Goal: Information Seeking & Learning: Find specific fact

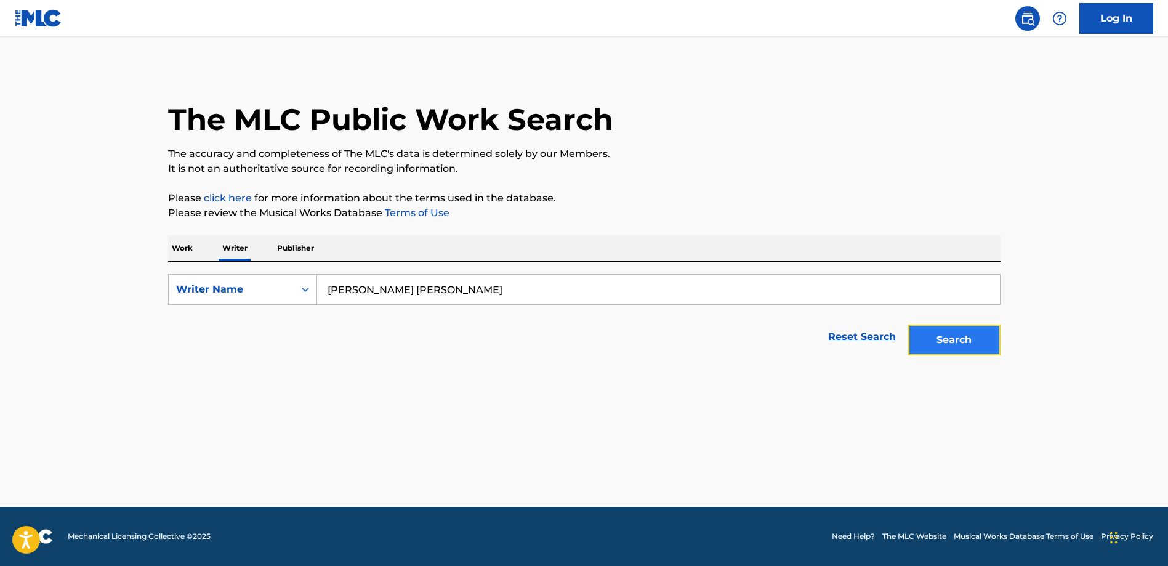
click at [938, 343] on button "Search" at bounding box center [954, 340] width 92 height 31
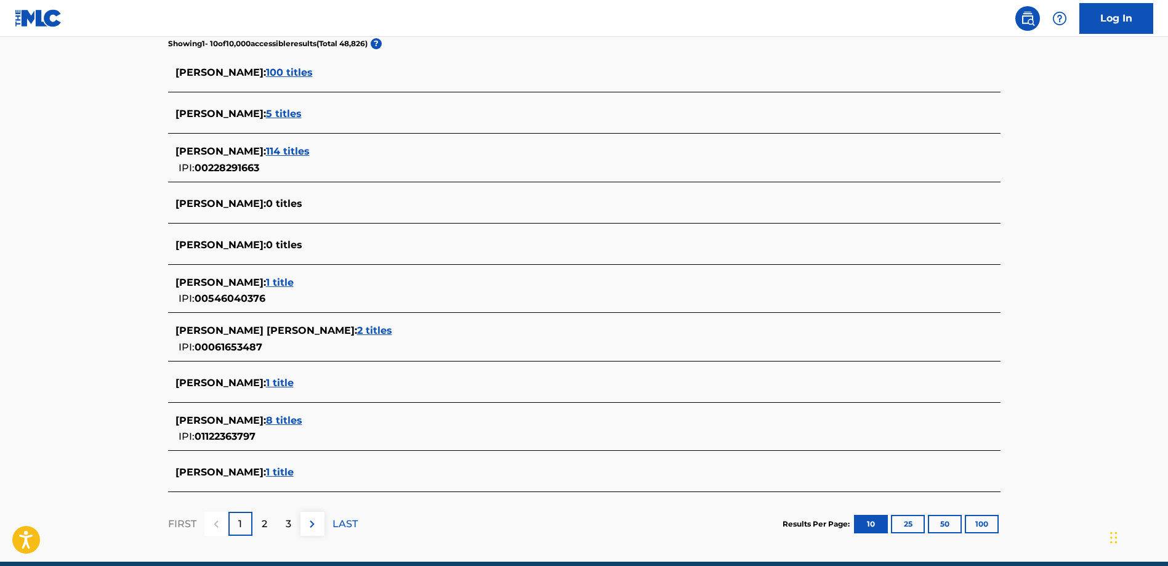
scroll to position [385, 0]
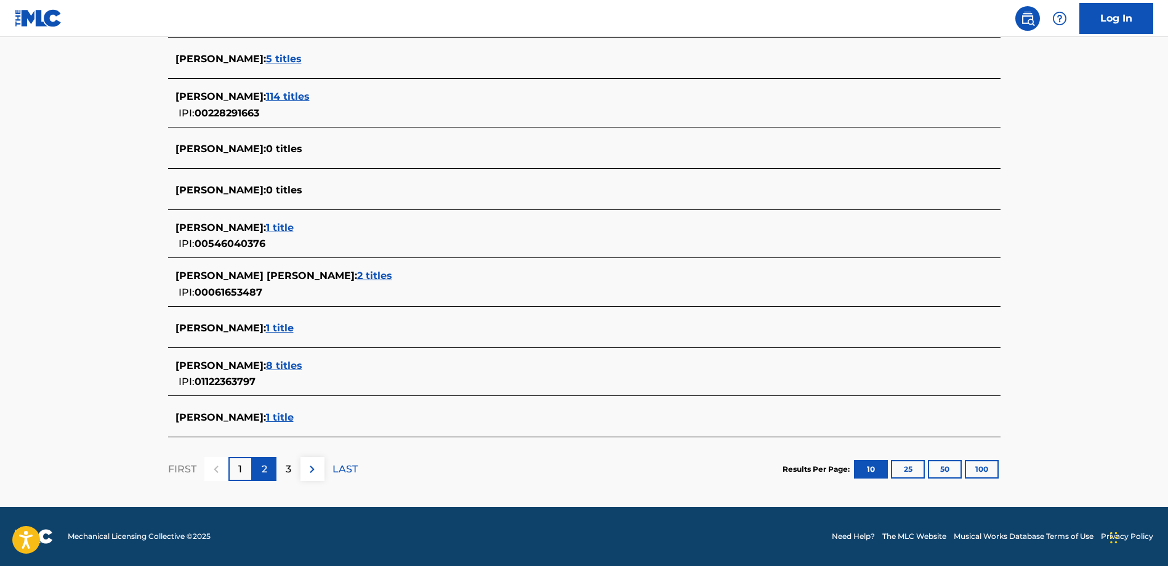
click at [265, 466] on p "2" at bounding box center [265, 469] width 6 height 15
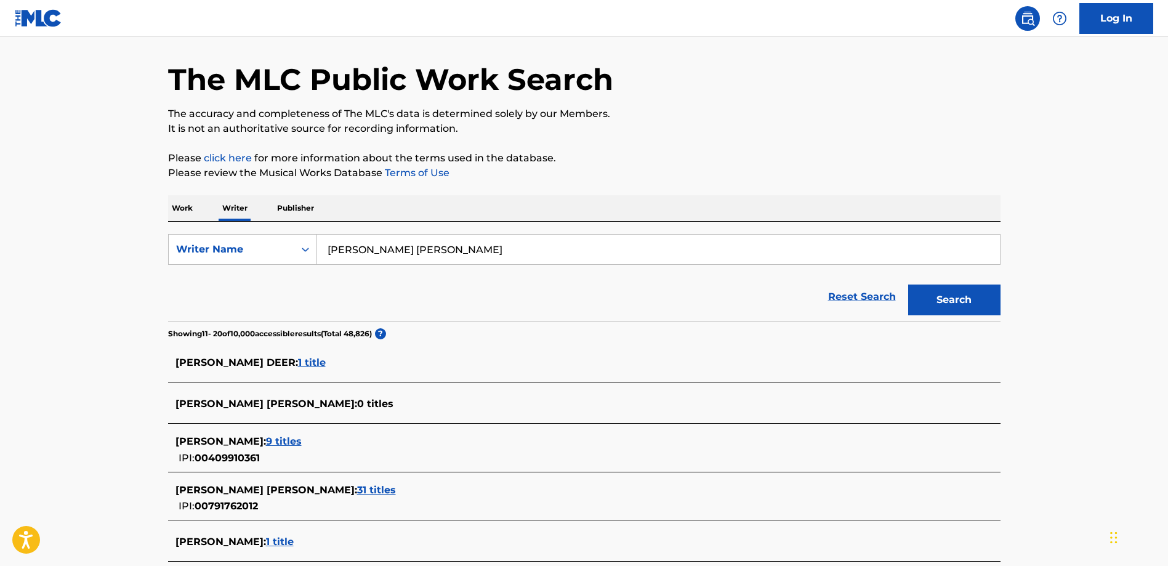
scroll to position [39, 0]
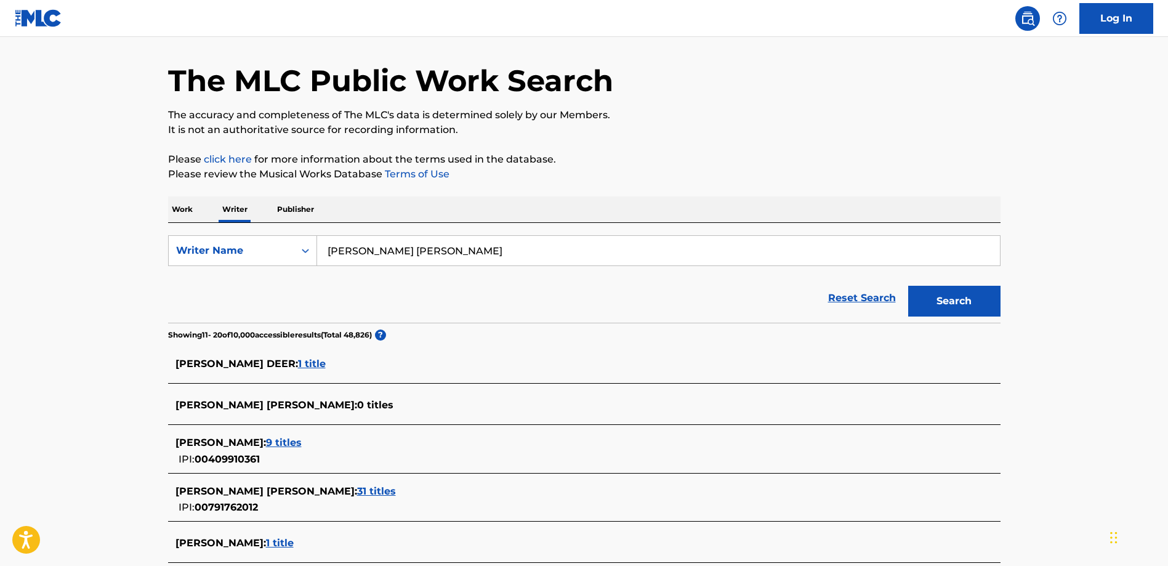
click at [344, 252] on input "Eddie James Kendrick" at bounding box center [658, 251] width 683 height 30
type input "[PERSON_NAME] [PERSON_NAME]"
click at [908, 286] on button "Search" at bounding box center [954, 301] width 92 height 31
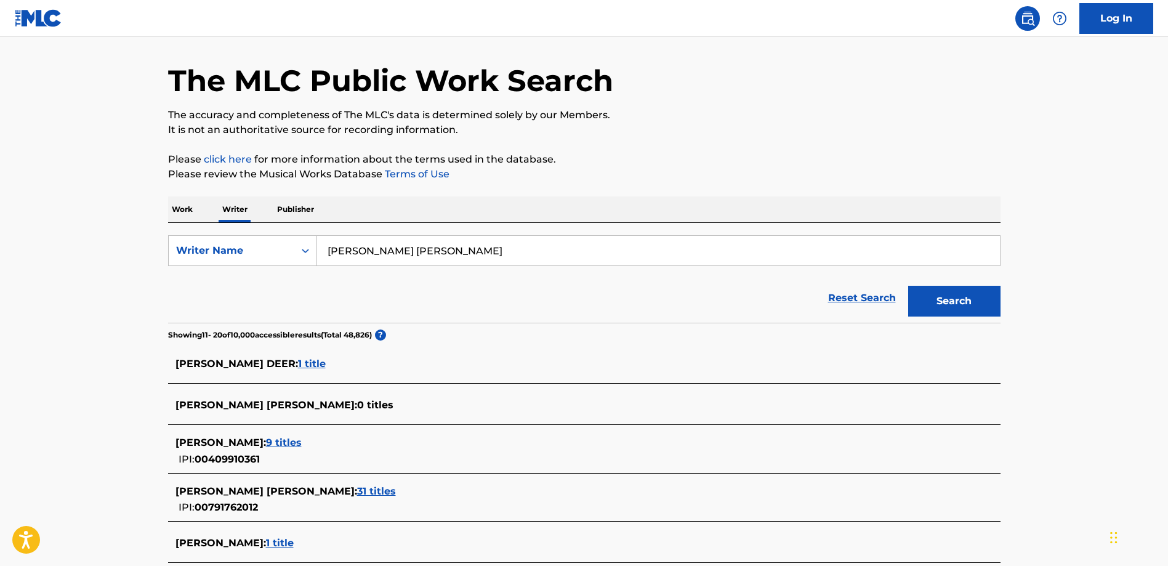
scroll to position [0, 0]
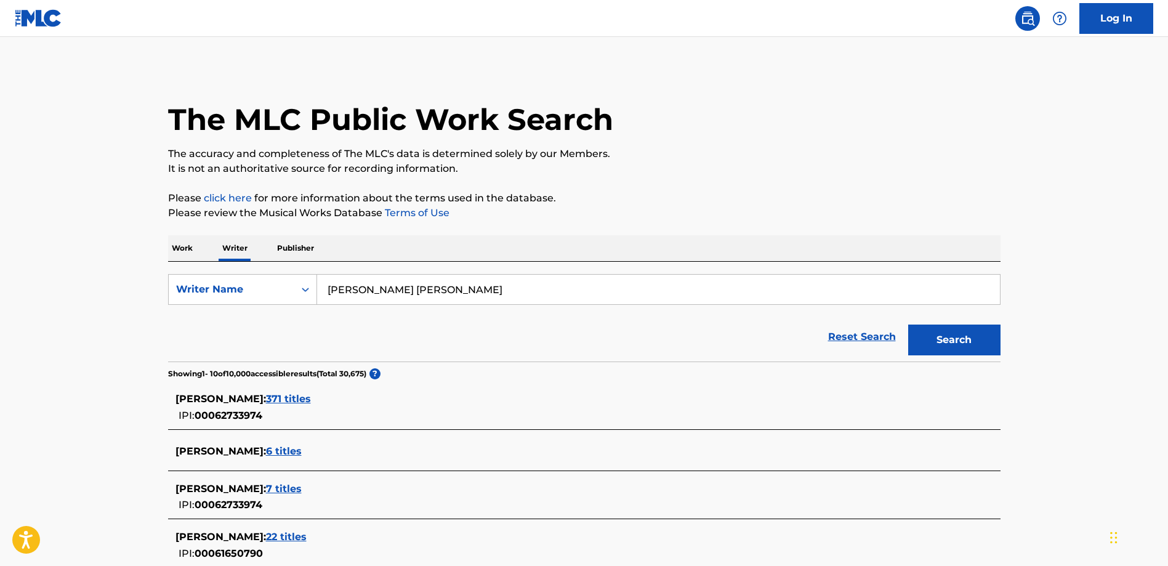
click at [302, 401] on span "371 titles" at bounding box center [288, 399] width 45 height 12
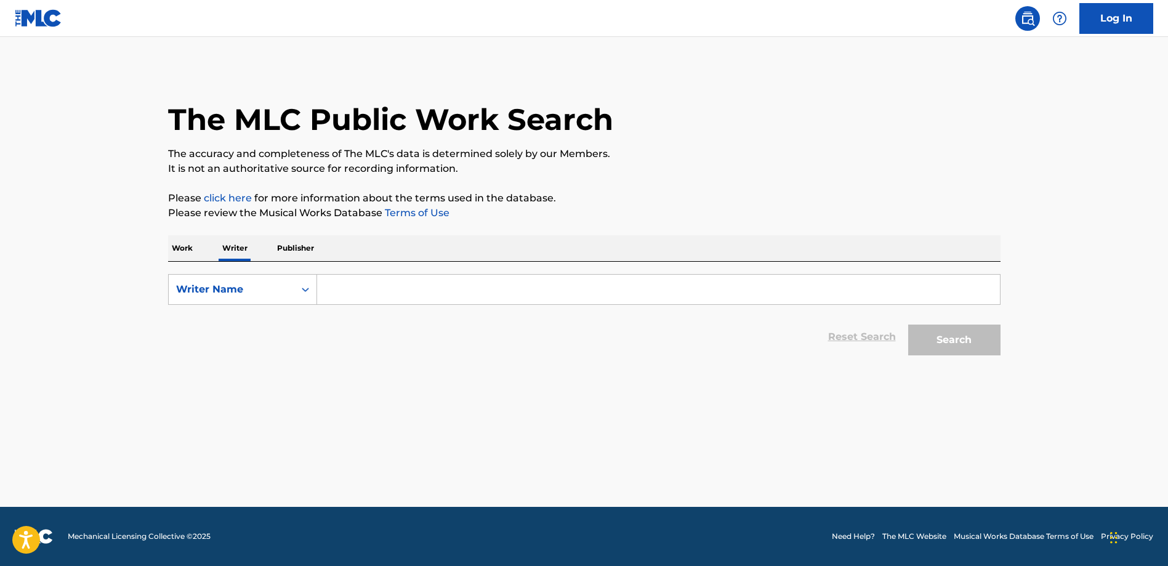
click at [339, 297] on input "Search Form" at bounding box center [658, 290] width 683 height 30
click at [361, 294] on input "Search Form" at bounding box center [658, 290] width 683 height 30
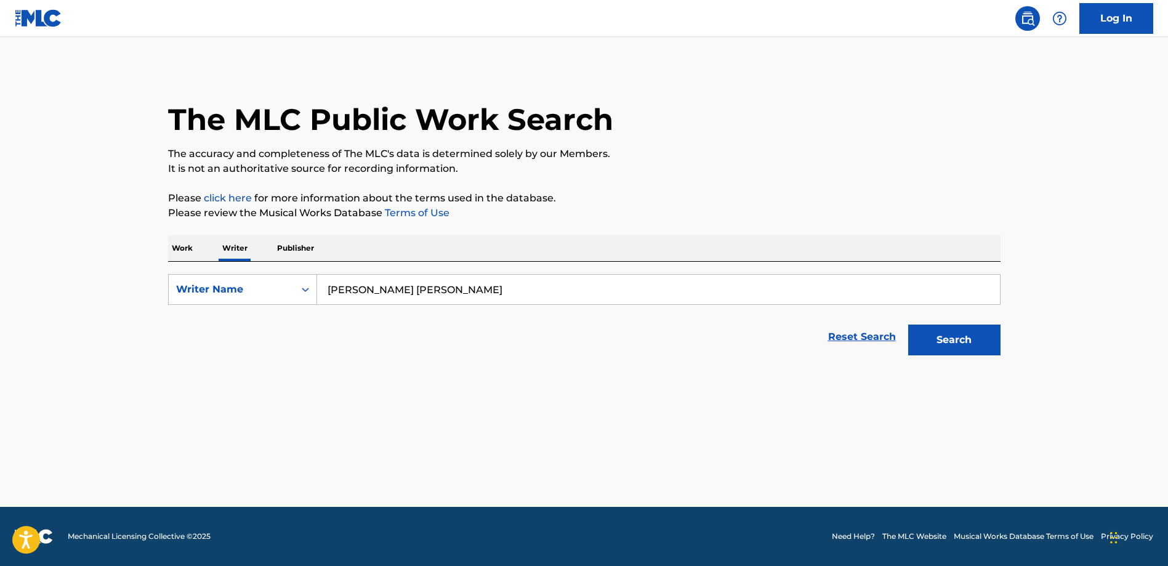
type input "[PERSON_NAME] [PERSON_NAME]"
click at [908, 325] on button "Search" at bounding box center [954, 340] width 92 height 31
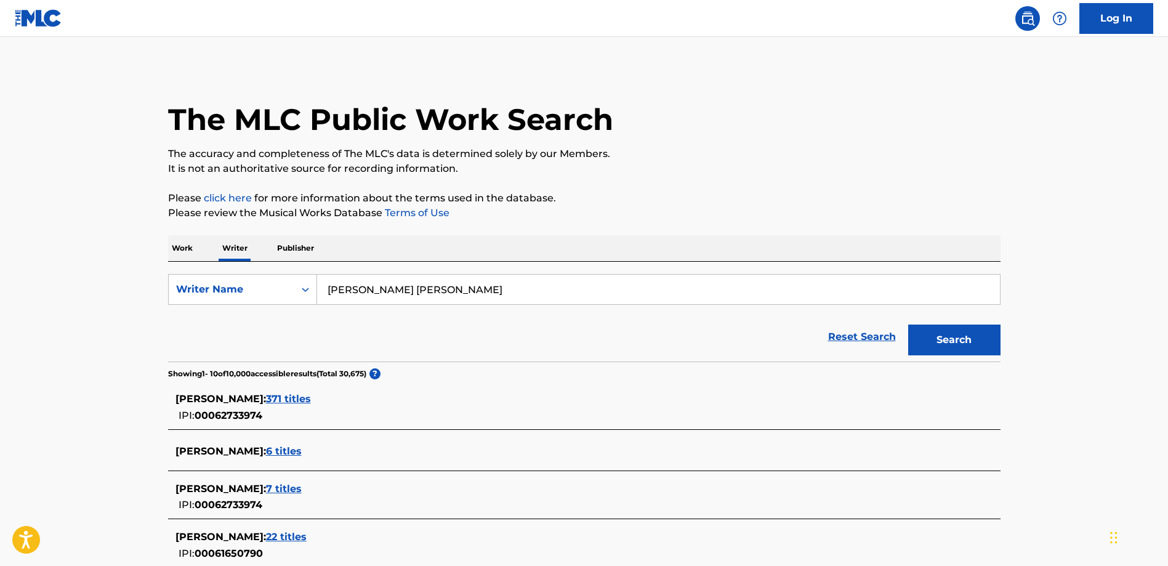
click at [309, 397] on span "371 titles" at bounding box center [288, 399] width 45 height 12
